Goal: Task Accomplishment & Management: Manage account settings

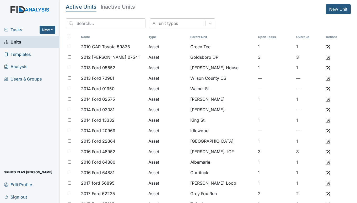
click at [24, 29] on span "Tasks" at bounding box center [21, 29] width 35 height 6
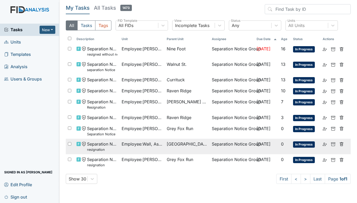
click at [185, 145] on span "[GEOGRAPHIC_DATA]" at bounding box center [187, 144] width 41 height 6
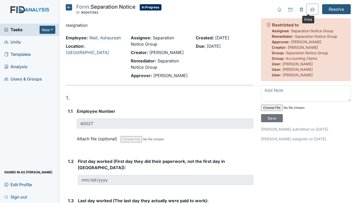
click at [311, 10] on icon at bounding box center [312, 11] width 3 height 2
click at [17, 26] on div "Tasks New Form Inspection Document Bundle" at bounding box center [30, 30] width 60 height 12
click at [14, 30] on span "Tasks" at bounding box center [21, 29] width 35 height 6
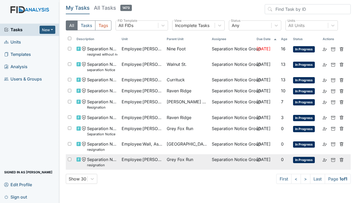
click at [176, 157] on span "Grey Fox Run" at bounding box center [180, 159] width 26 height 6
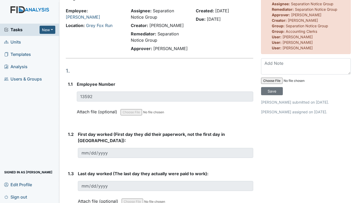
scroll to position [52, 0]
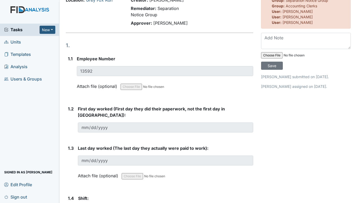
click at [18, 29] on span "Tasks" at bounding box center [21, 29] width 35 height 6
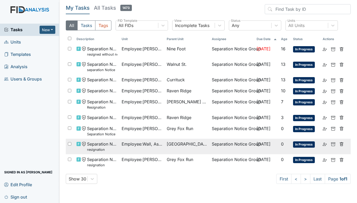
click at [154, 142] on span "Employee : Wall, Ashaureah" at bounding box center [142, 144] width 41 height 6
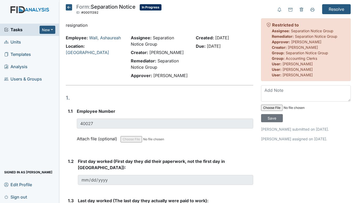
click at [20, 30] on span "Tasks" at bounding box center [21, 29] width 35 height 6
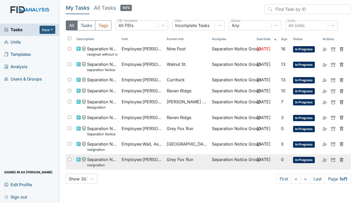
click at [169, 158] on span "Grey Fox Run" at bounding box center [180, 159] width 26 height 6
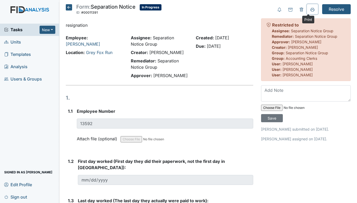
click at [311, 9] on button at bounding box center [312, 9] width 11 height 10
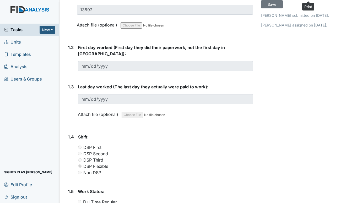
scroll to position [105, 0]
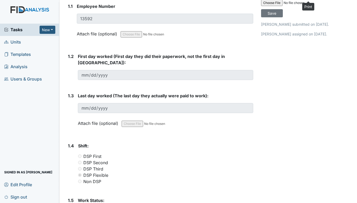
click at [16, 41] on span "Units" at bounding box center [12, 42] width 17 height 8
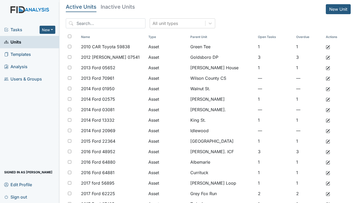
click at [25, 29] on span "Tasks" at bounding box center [21, 29] width 35 height 6
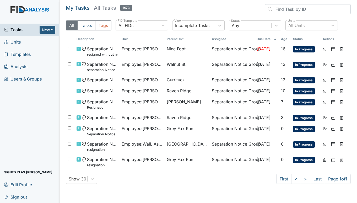
click at [14, 39] on span "Units" at bounding box center [12, 42] width 17 height 8
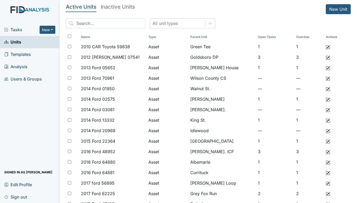
click at [17, 30] on span "Tasks" at bounding box center [21, 29] width 35 height 6
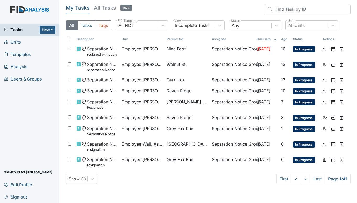
click at [19, 40] on span "Units" at bounding box center [12, 42] width 17 height 8
